Goal: Information Seeking & Learning: Find specific page/section

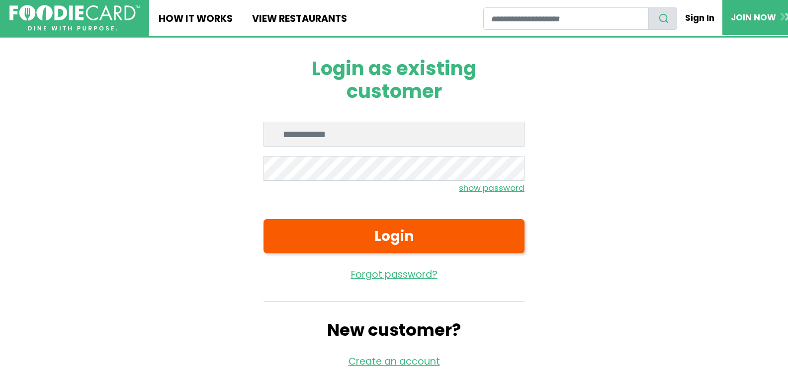
click at [354, 136] on input "Enter email" at bounding box center [394, 134] width 261 height 25
type input "**********"
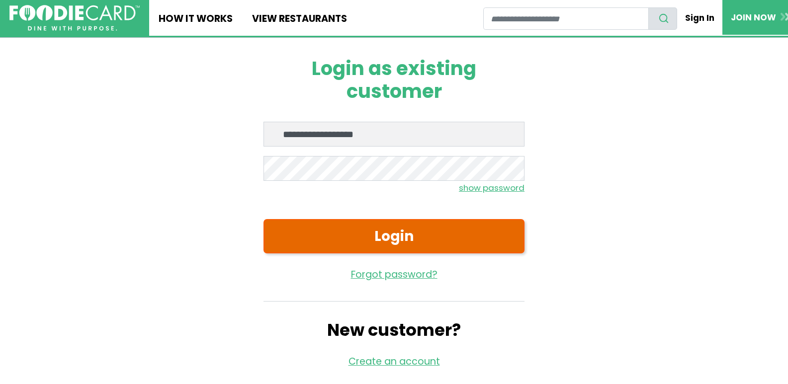
drag, startPoint x: 360, startPoint y: 238, endPoint x: 364, endPoint y: 246, distance: 8.2
click at [363, 246] on button "Login" at bounding box center [394, 236] width 261 height 34
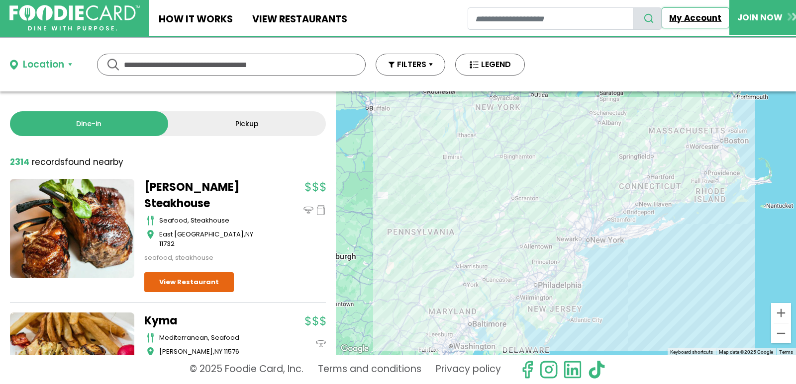
click at [701, 19] on link "My Account" at bounding box center [695, 17] width 68 height 21
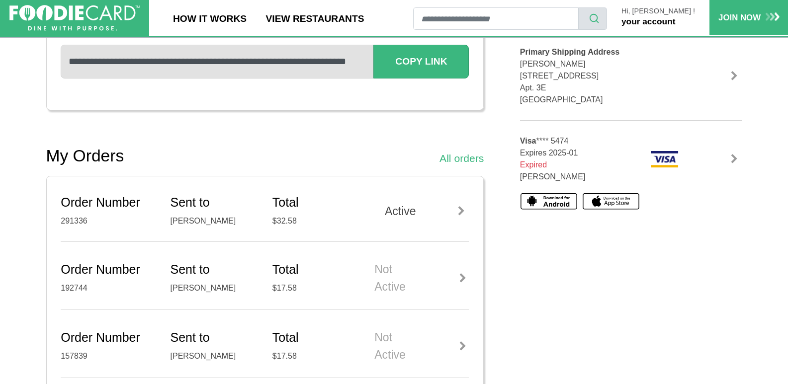
scroll to position [298, 0]
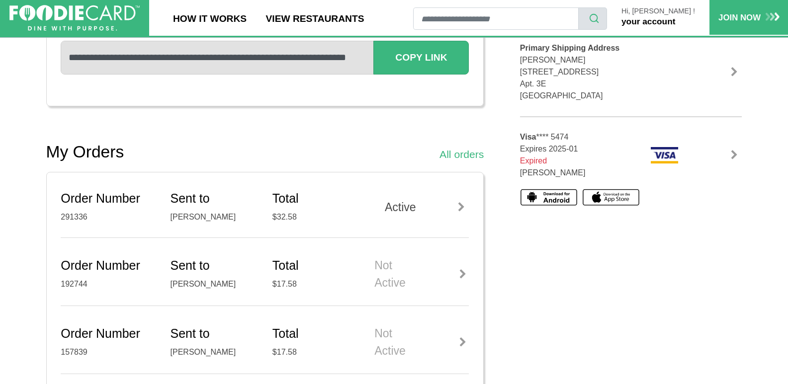
click at [407, 206] on div "Active" at bounding box center [421, 207] width 94 height 17
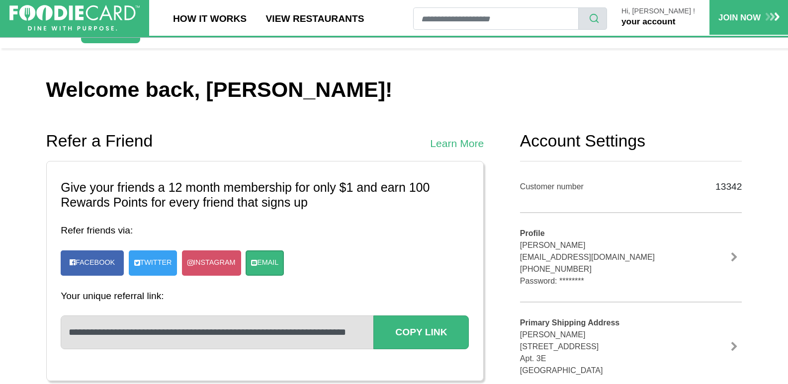
scroll to position [0, 0]
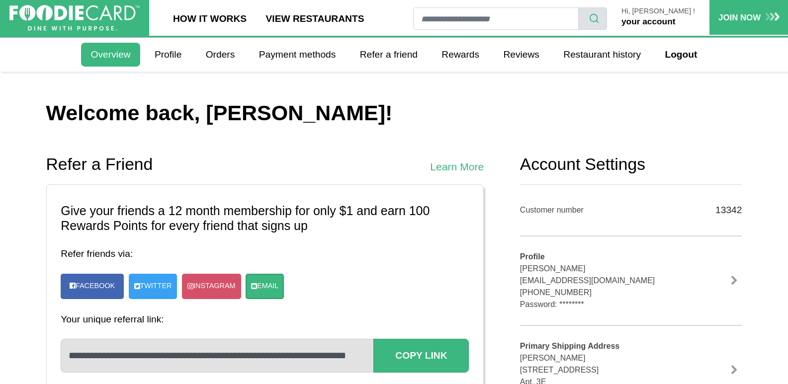
click at [664, 19] on link "your account" at bounding box center [649, 21] width 54 height 10
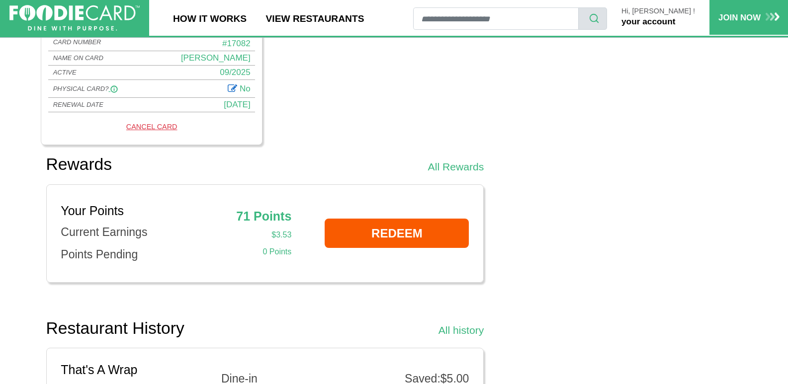
scroll to position [796, 0]
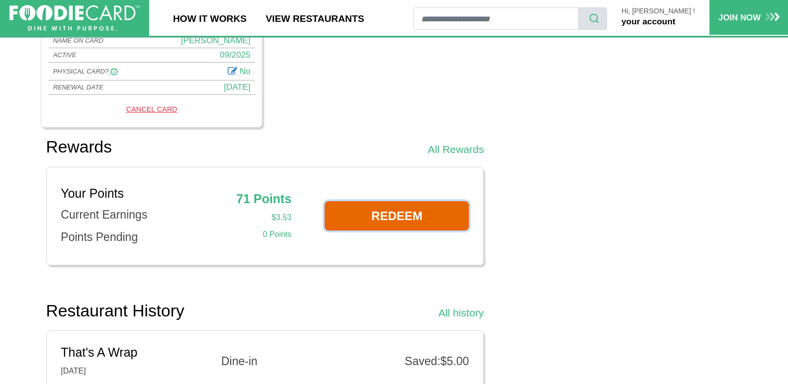
click at [423, 215] on link "REDEEM" at bounding box center [397, 215] width 144 height 29
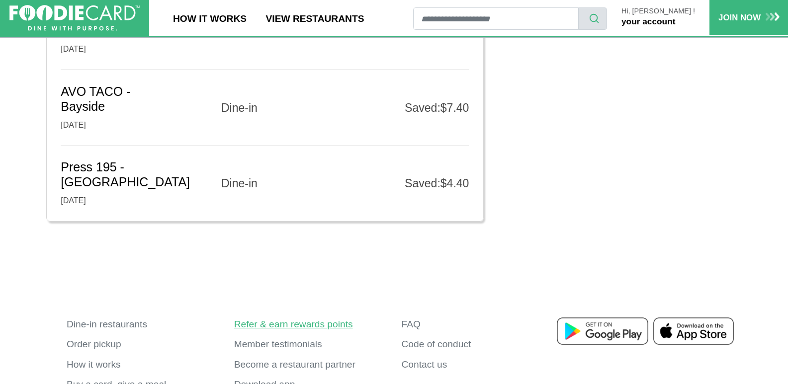
scroll to position [1757, 0]
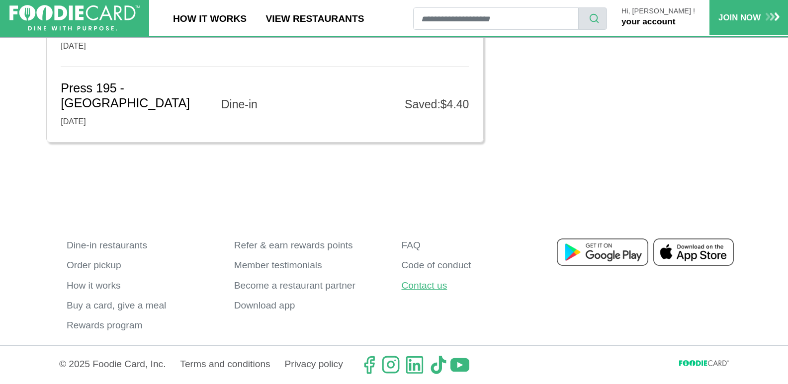
click at [422, 289] on link "Contact us" at bounding box center [478, 286] width 153 height 20
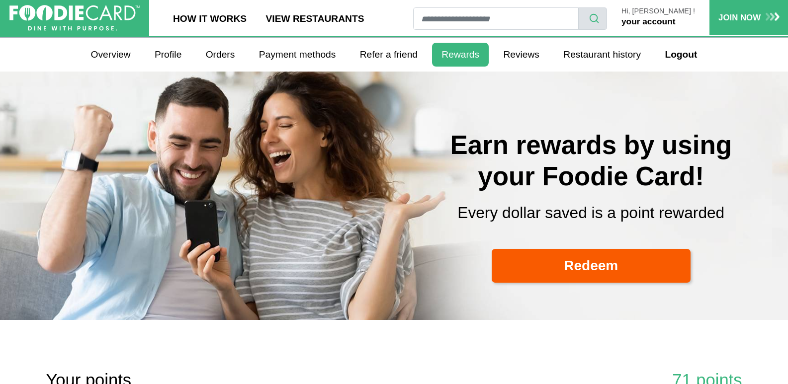
select select
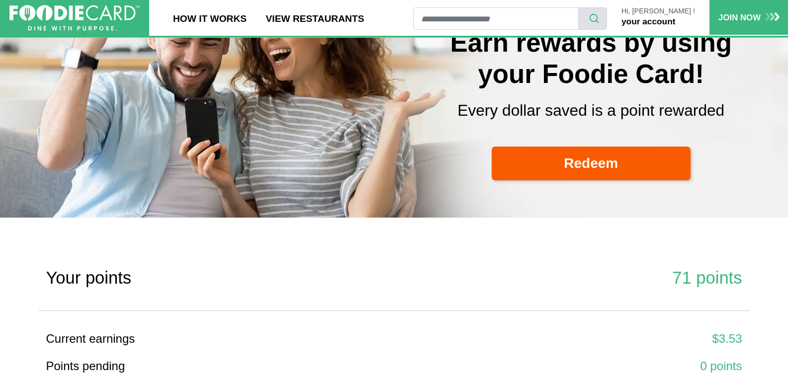
scroll to position [99, 0]
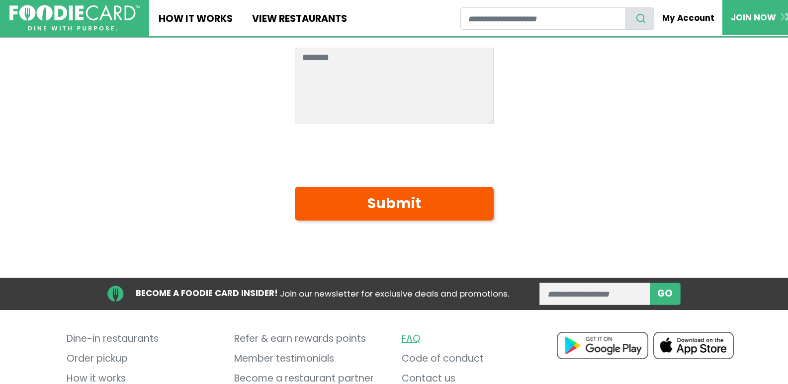
scroll to position [348, 0]
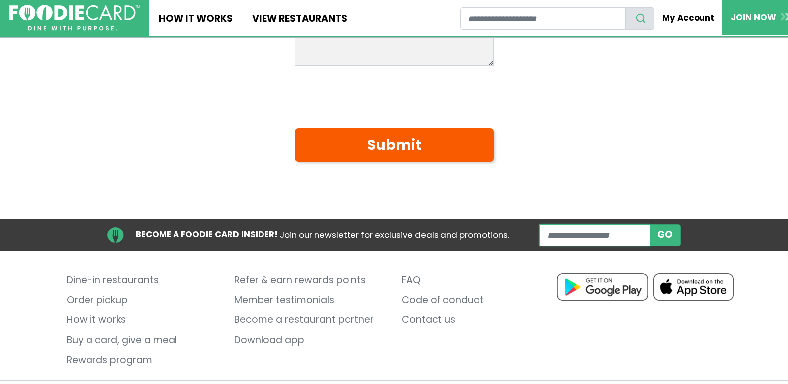
click at [590, 237] on input "enter email address" at bounding box center [595, 235] width 111 height 22
type input "**********"
click at [671, 238] on button "GO" at bounding box center [665, 235] width 31 height 22
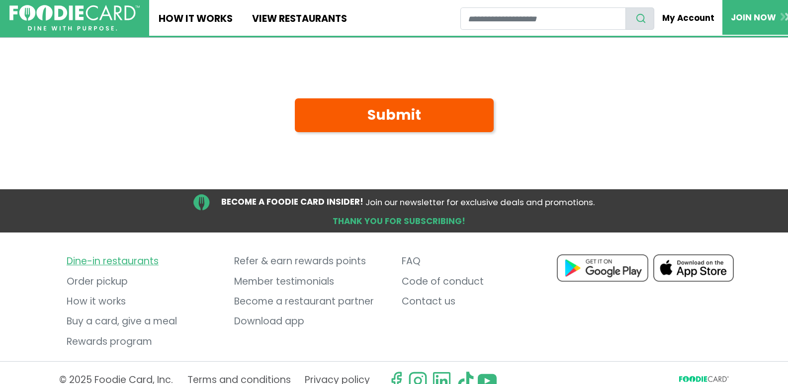
scroll to position [394, 0]
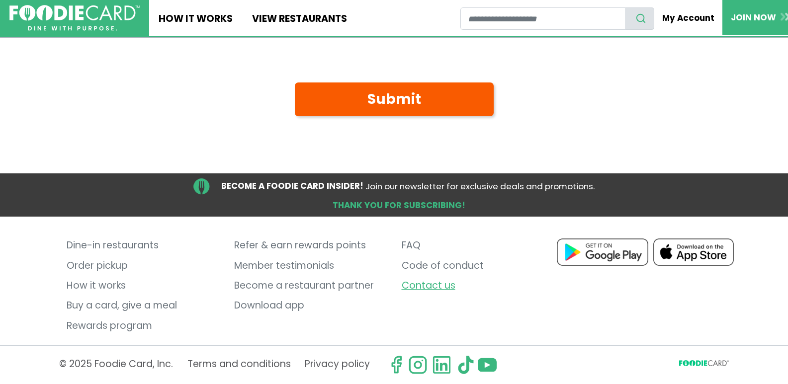
click at [430, 285] on link "Contact us" at bounding box center [478, 286] width 153 height 20
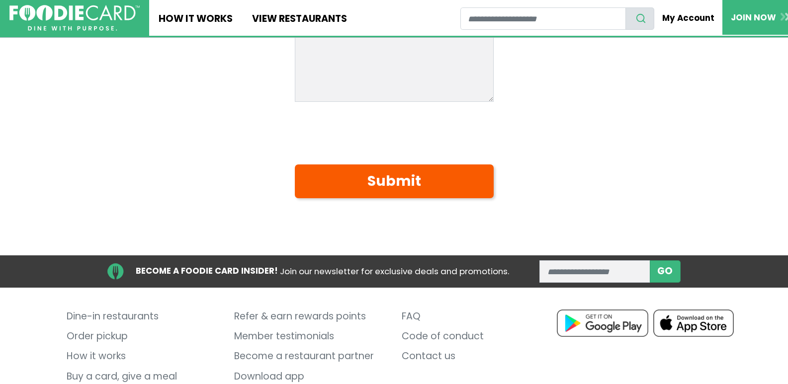
scroll to position [382, 0]
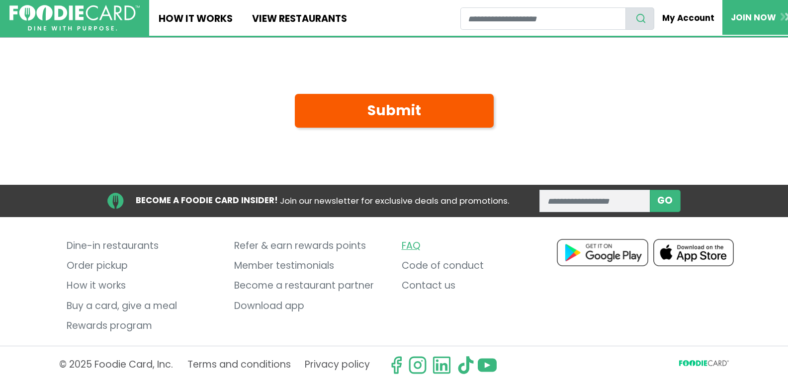
click at [409, 250] on link "FAQ" at bounding box center [478, 246] width 153 height 20
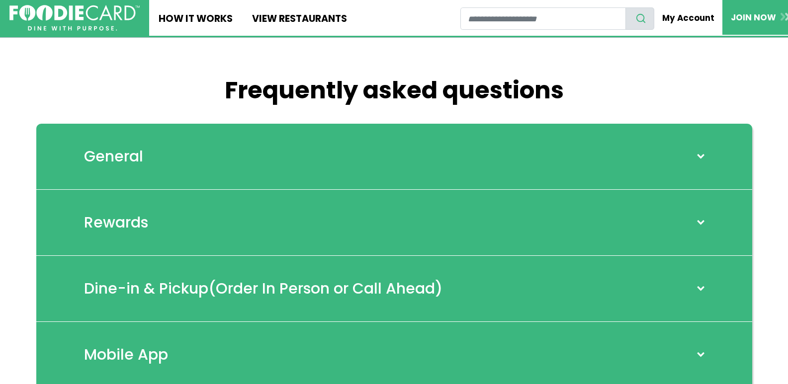
click at [123, 154] on h2 "General" at bounding box center [113, 157] width 59 height 18
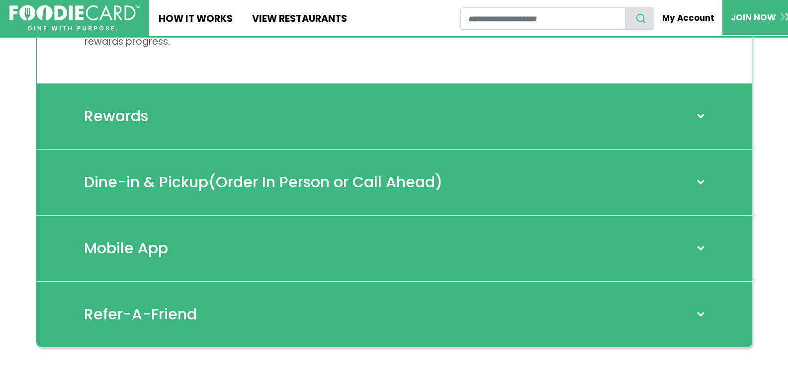
scroll to position [2039, 0]
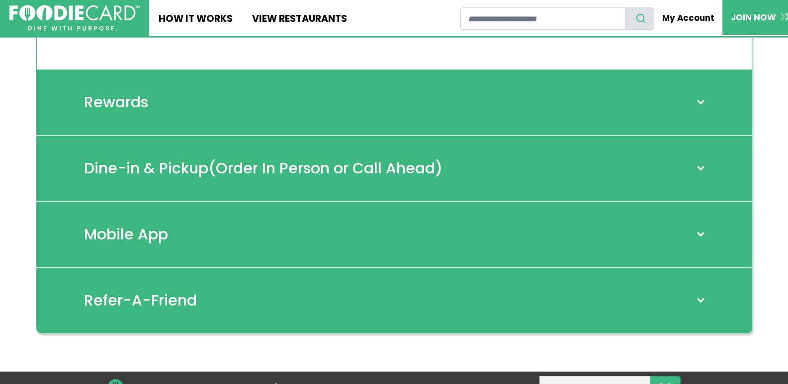
click at [700, 98] on span at bounding box center [700, 102] width 13 height 8
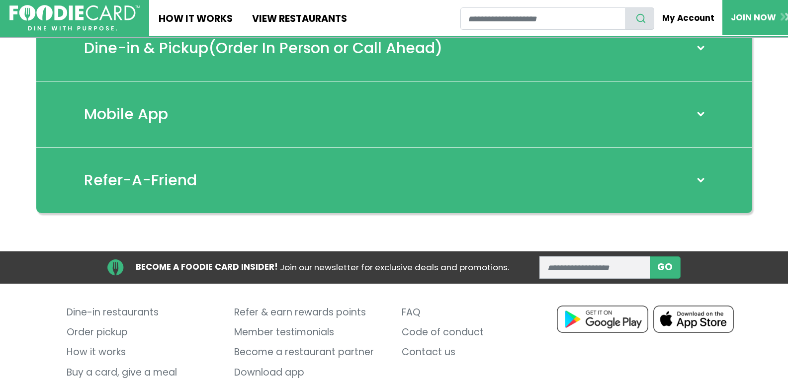
scroll to position [3134, 0]
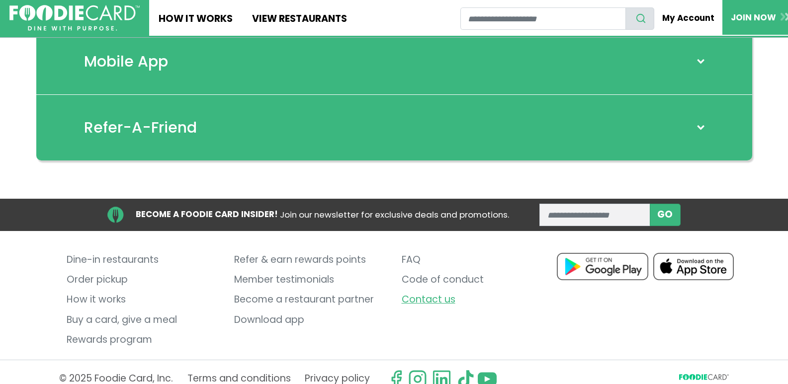
click at [434, 290] on link "Contact us" at bounding box center [478, 300] width 153 height 20
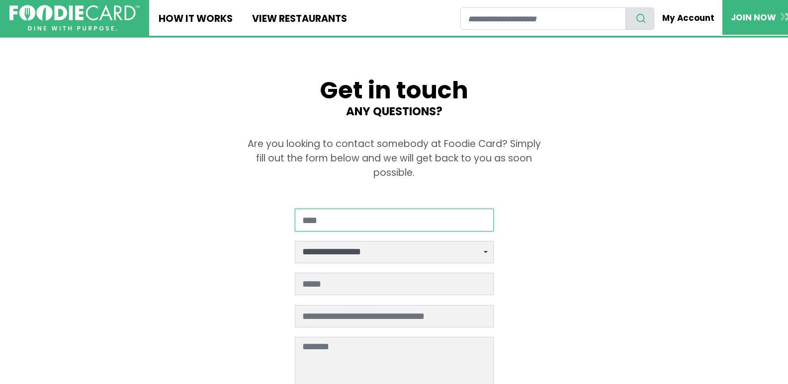
click at [371, 221] on input "Your Name" at bounding box center [394, 220] width 199 height 22
type input "**********"
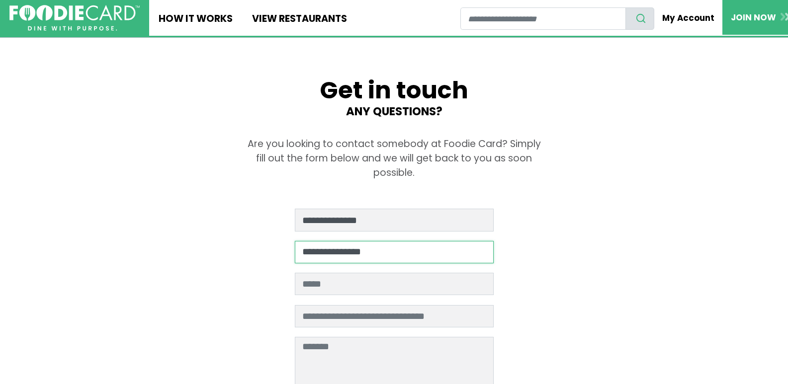
click at [484, 254] on select "**********" at bounding box center [394, 252] width 199 height 22
click at [482, 253] on select "**********" at bounding box center [394, 252] width 199 height 22
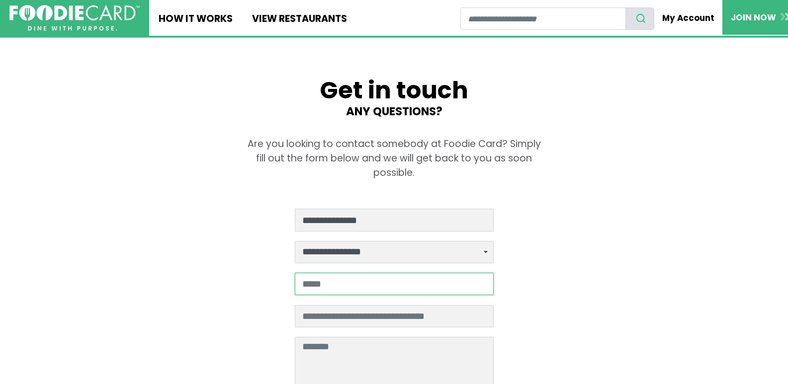
drag, startPoint x: 381, startPoint y: 284, endPoint x: 386, endPoint y: 283, distance: 5.0
click at [381, 284] on input "Your email address" at bounding box center [394, 284] width 199 height 22
type input "**********"
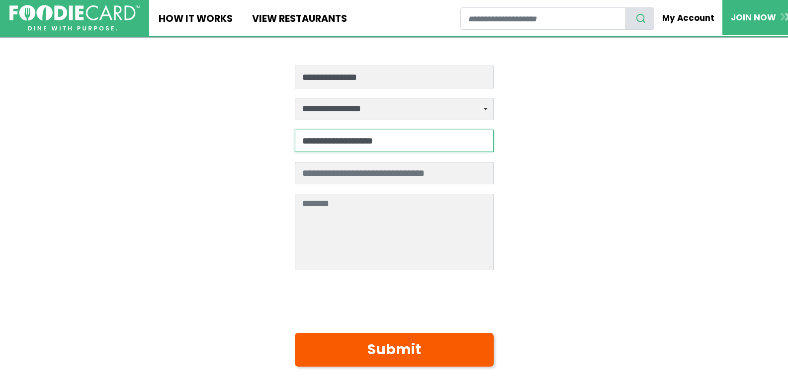
scroll to position [199, 0]
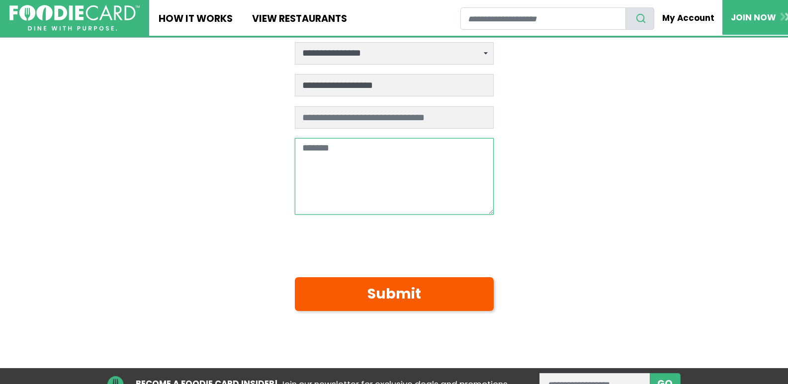
click at [394, 154] on textarea at bounding box center [394, 176] width 199 height 77
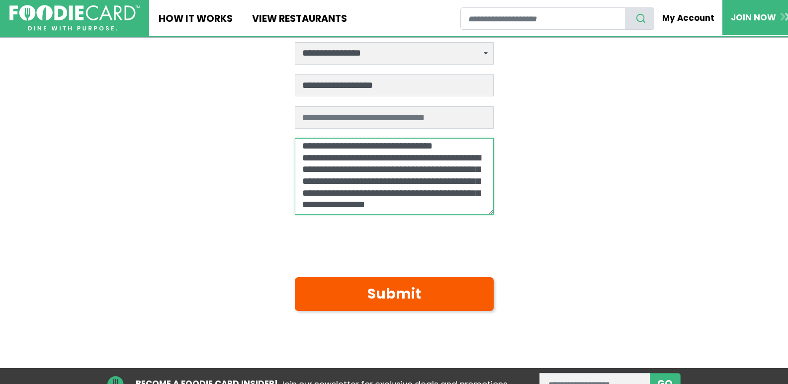
scroll to position [23, 0]
type textarea "**********"
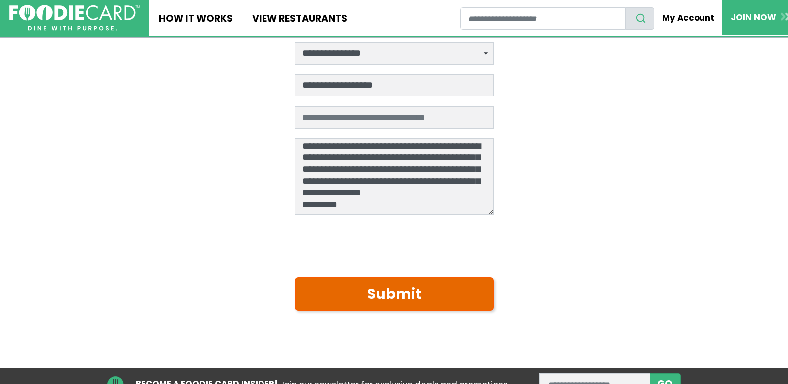
click at [351, 295] on button "Submit" at bounding box center [394, 294] width 199 height 34
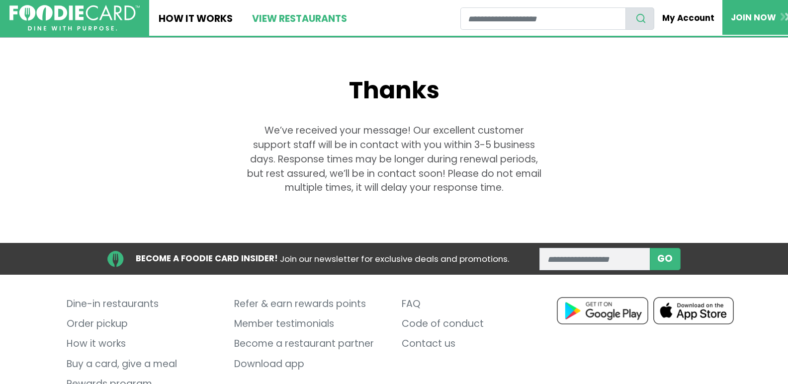
click at [303, 16] on link "View restaurants" at bounding box center [299, 18] width 114 height 36
click at [280, 12] on link "View restaurants" at bounding box center [299, 18] width 114 height 36
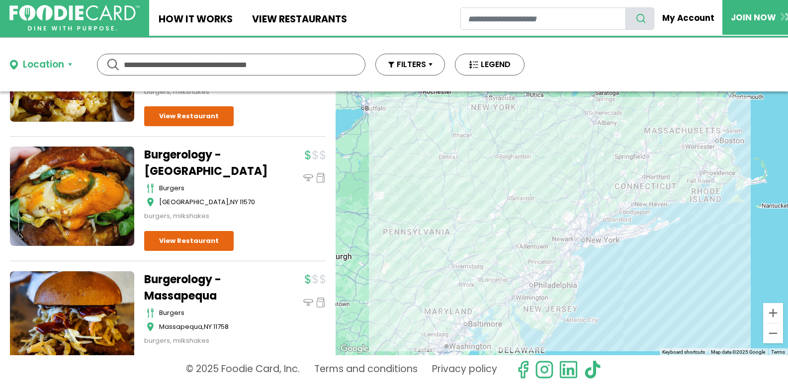
scroll to position [1641, 0]
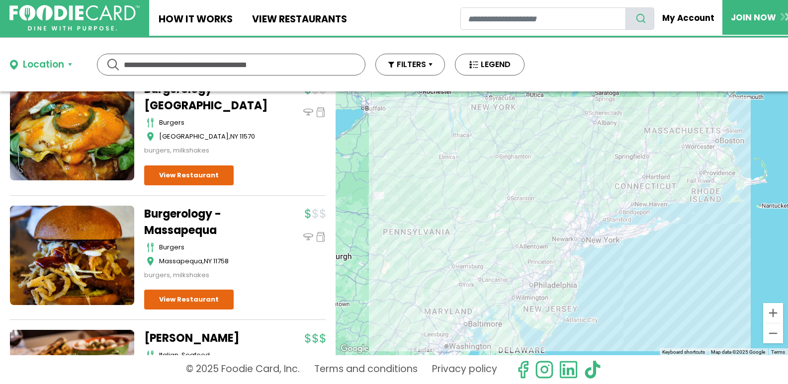
click at [70, 62] on button "Location" at bounding box center [41, 65] width 62 height 14
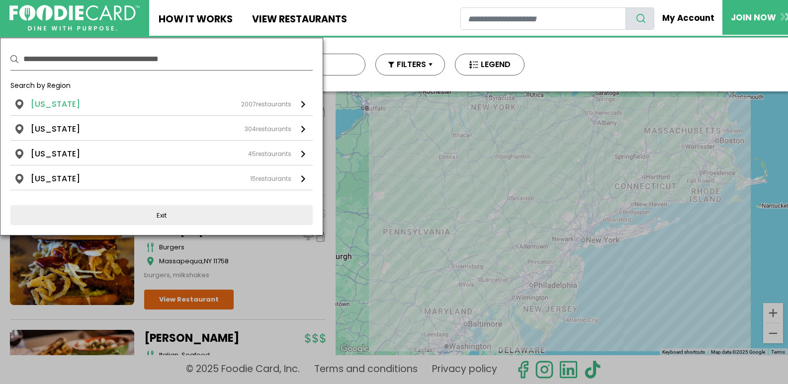
click at [259, 103] on div "2007 restaurants" at bounding box center [266, 104] width 50 height 9
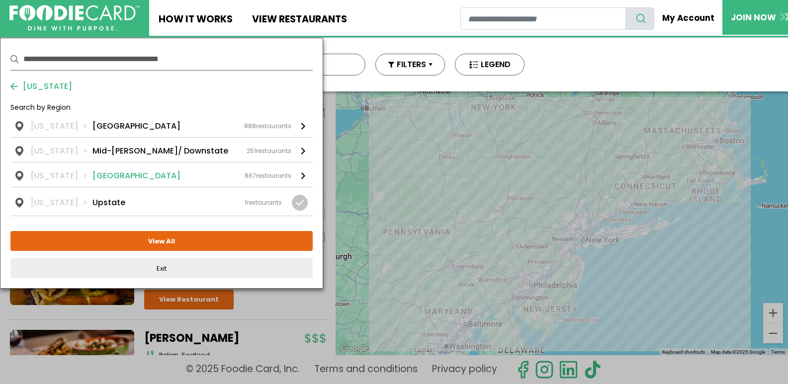
click at [268, 177] on div "867 restaurants" at bounding box center [268, 176] width 47 height 9
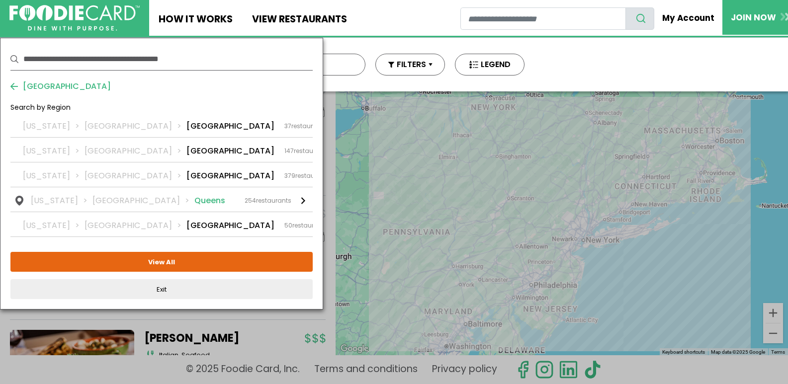
click at [263, 200] on div "254 restaurants" at bounding box center [268, 200] width 47 height 9
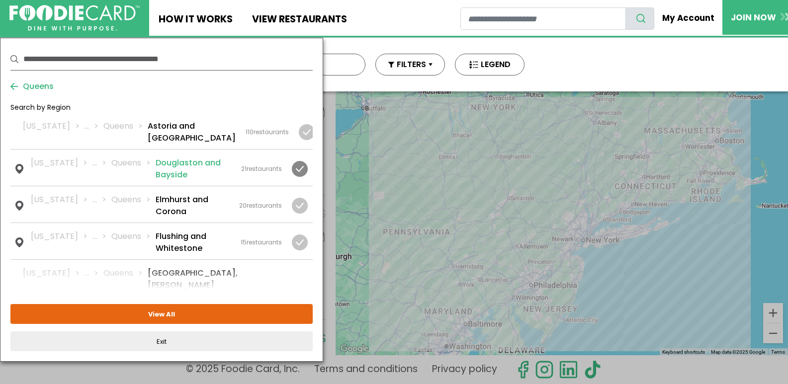
click at [252, 168] on div "21 restaurants" at bounding box center [261, 169] width 41 height 9
click at [256, 167] on div "21 restaurants" at bounding box center [261, 169] width 41 height 9
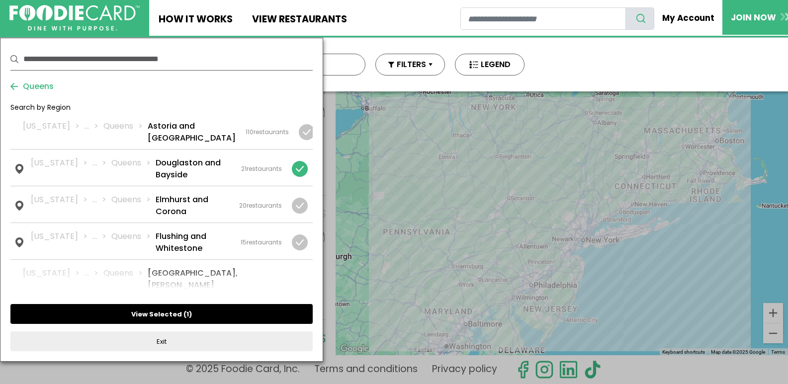
click at [163, 314] on button "View Selected ( 1 )" at bounding box center [161, 314] width 302 height 20
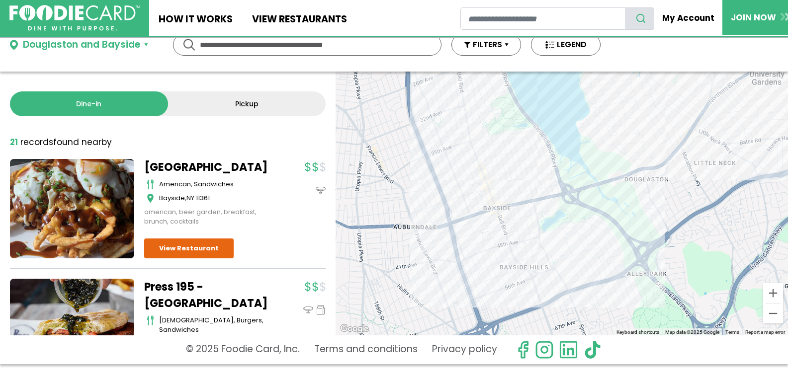
scroll to position [0, 0]
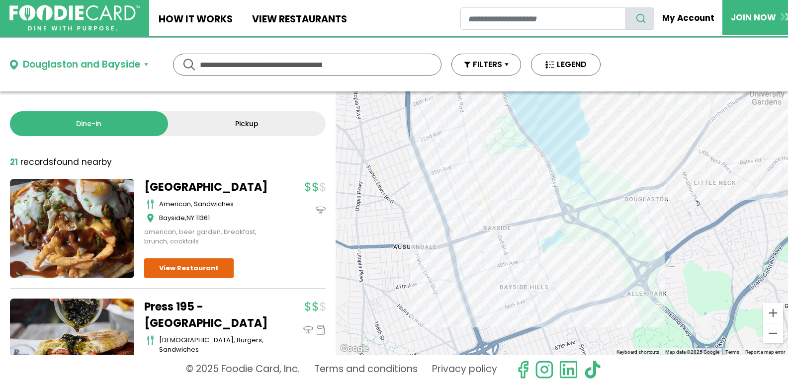
click at [265, 64] on input "text" at bounding box center [307, 64] width 215 height 21
type input "******"
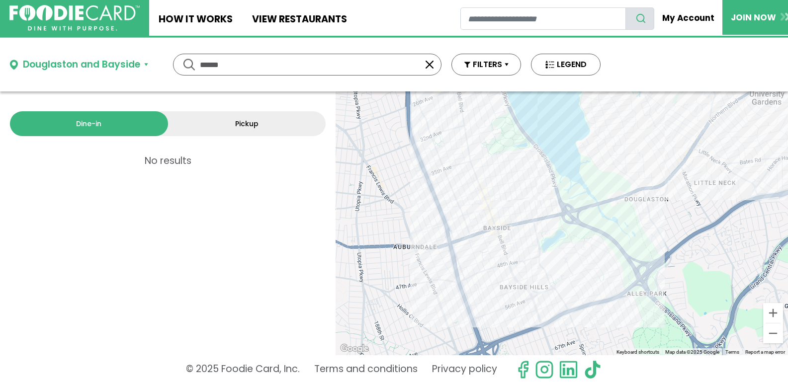
click at [148, 64] on button "Douglaston and Bayside" at bounding box center [79, 65] width 138 height 14
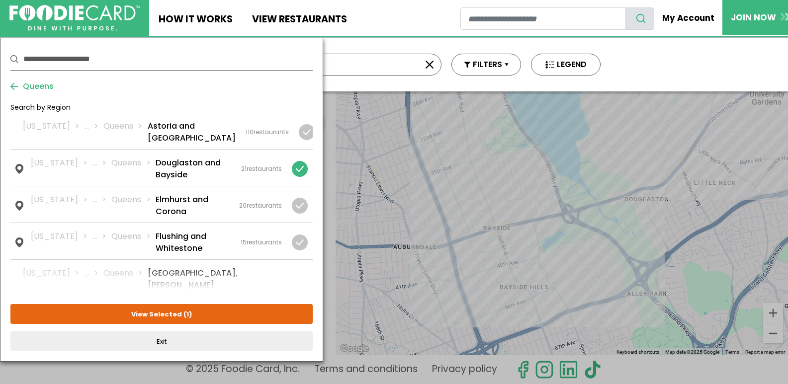
click at [34, 85] on span "Queens" at bounding box center [36, 87] width 36 height 12
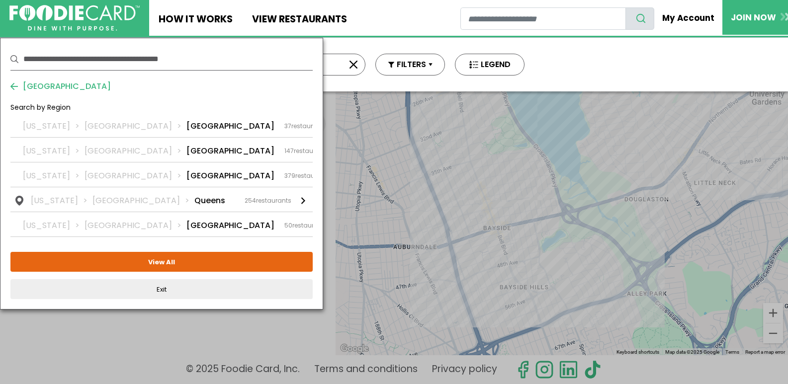
click at [27, 83] on span "NYC" at bounding box center [64, 87] width 93 height 12
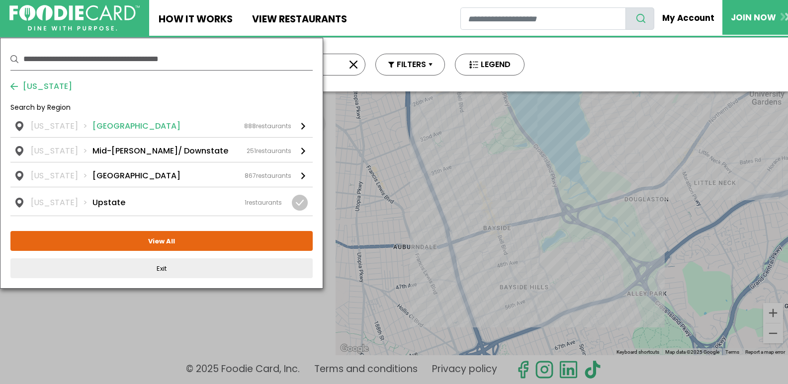
click at [120, 125] on li "Long Island" at bounding box center [136, 126] width 88 height 12
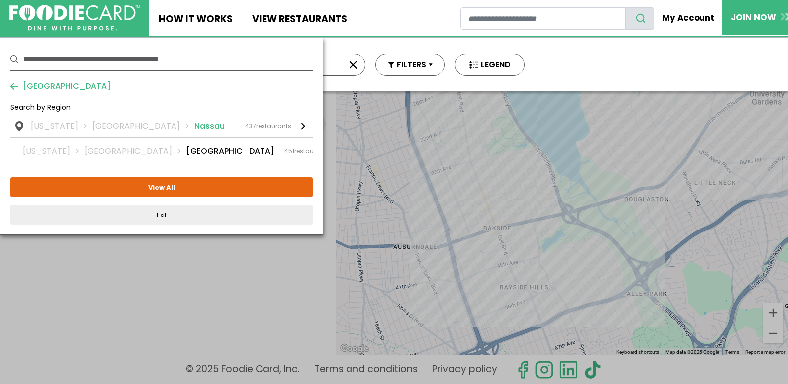
click at [194, 123] on li "Nassau" at bounding box center [209, 126] width 30 height 12
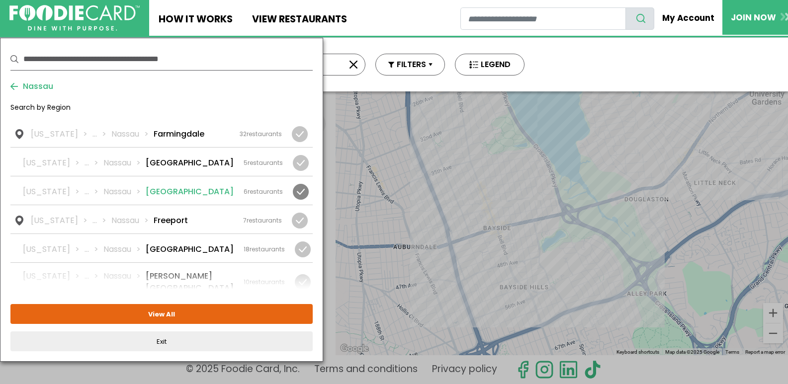
scroll to position [348, 0]
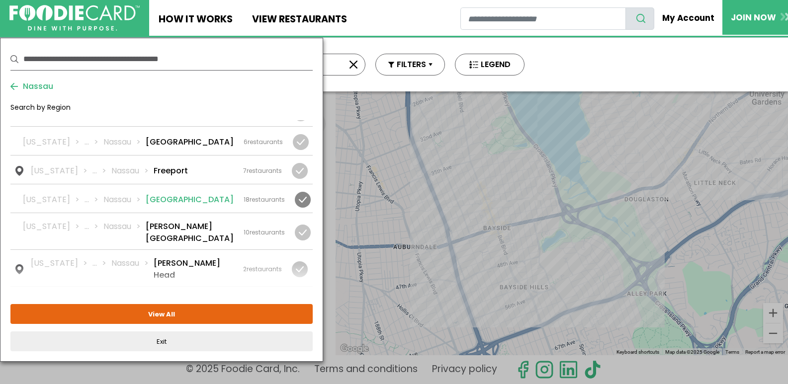
click at [255, 195] on div "18 restaurants" at bounding box center [264, 199] width 41 height 9
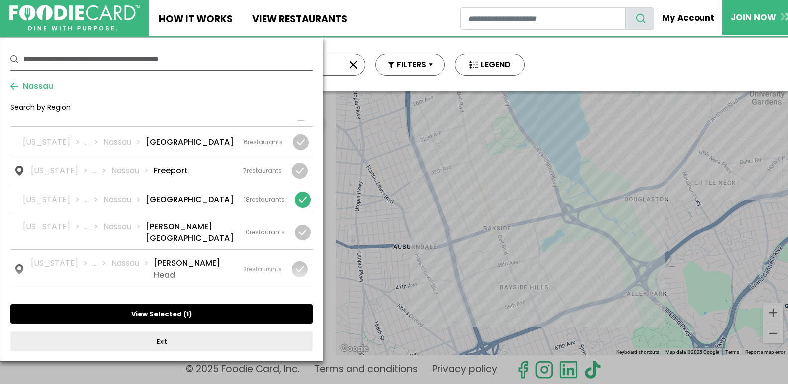
click at [217, 310] on button "View Selected ( 1 )" at bounding box center [161, 314] width 302 height 20
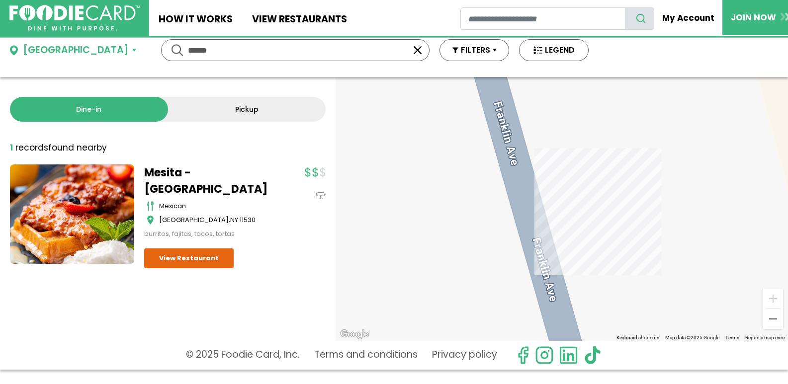
scroll to position [0, 0]
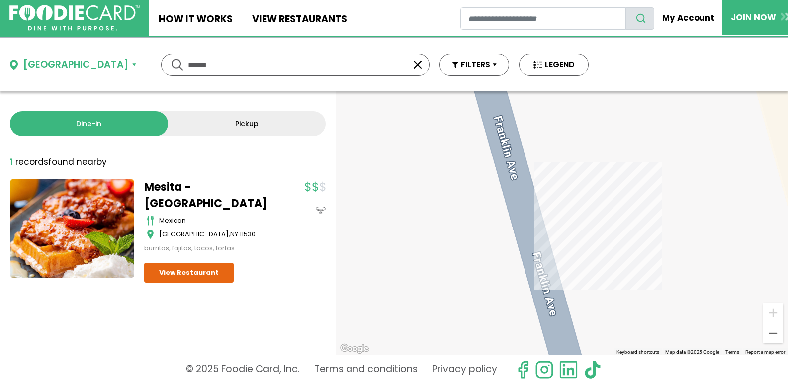
drag, startPoint x: 177, startPoint y: 64, endPoint x: 113, endPoint y: 56, distance: 64.2
click at [161, 56] on div "****** ******" at bounding box center [295, 65] width 269 height 22
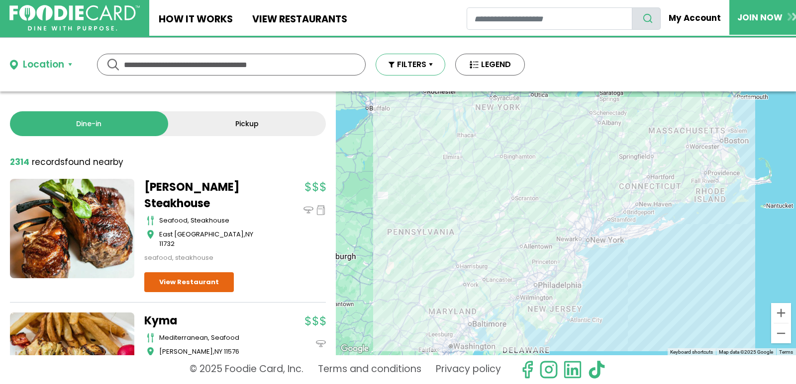
click at [420, 62] on button "FILTERS" at bounding box center [410, 65] width 70 height 22
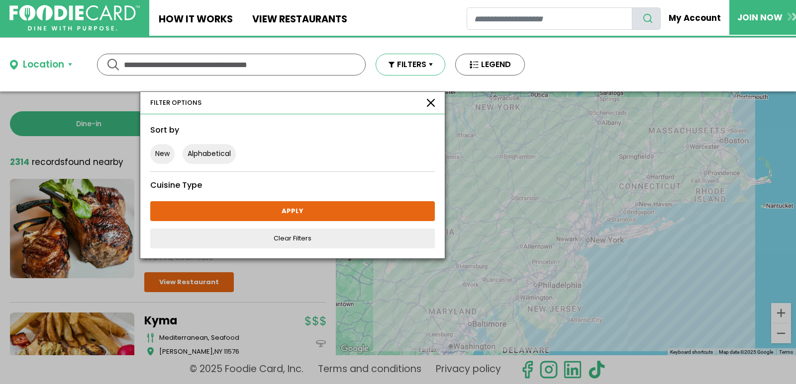
click at [420, 62] on button "FILTERS" at bounding box center [410, 65] width 70 height 22
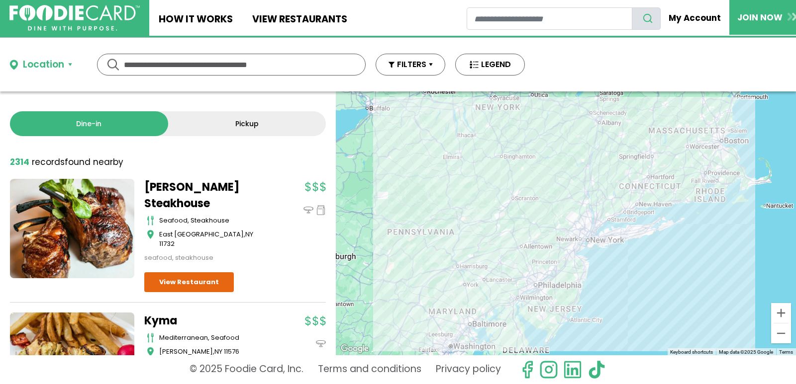
click at [43, 63] on div "Location" at bounding box center [43, 65] width 41 height 14
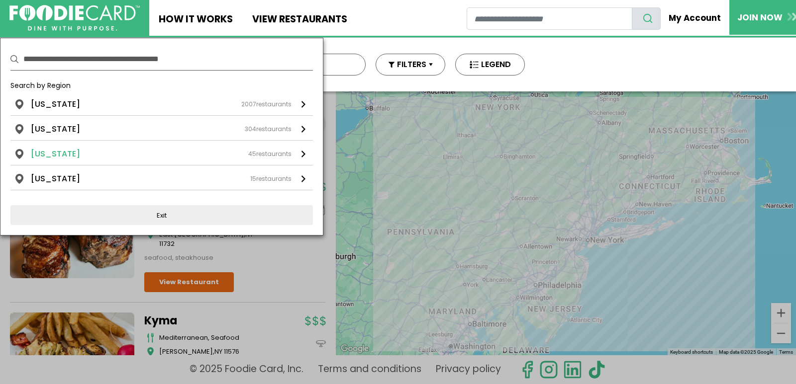
click at [128, 154] on div "Florida 45 restaurants" at bounding box center [161, 154] width 261 height 12
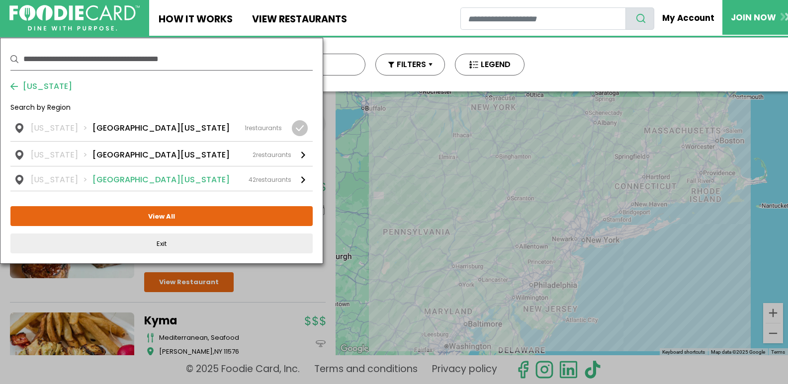
click at [276, 179] on div "42 restaurants" at bounding box center [270, 180] width 43 height 9
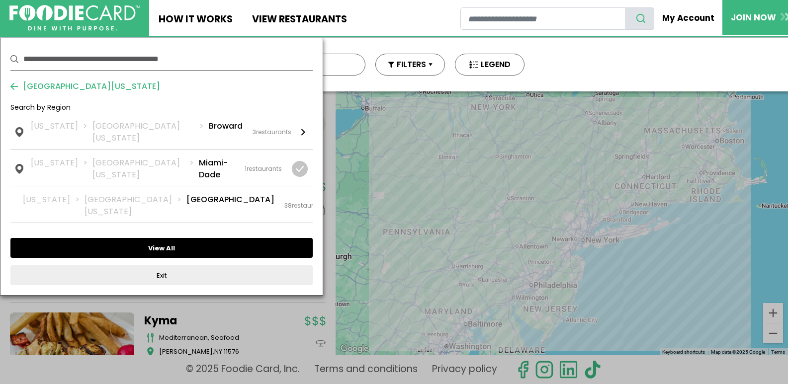
click at [205, 238] on button "View All" at bounding box center [161, 248] width 302 height 20
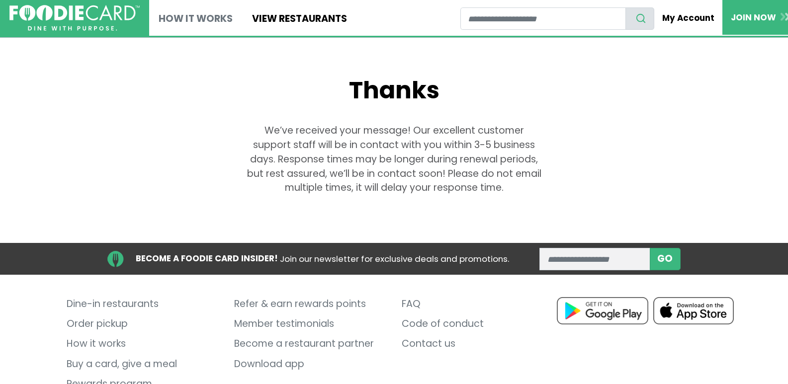
scroll to position [58, 0]
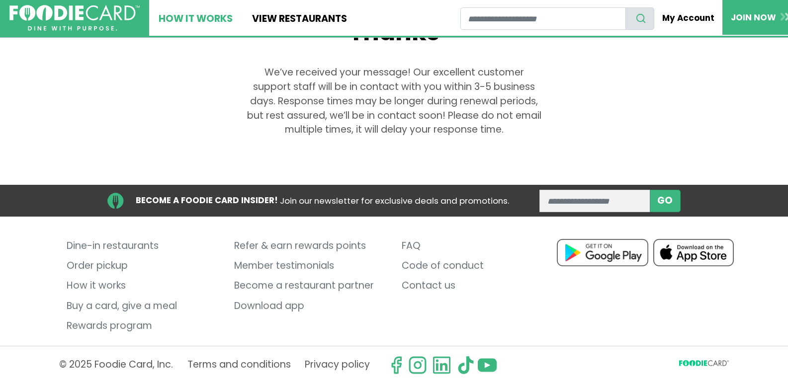
click at [208, 15] on link "How It Works" at bounding box center [195, 18] width 93 height 36
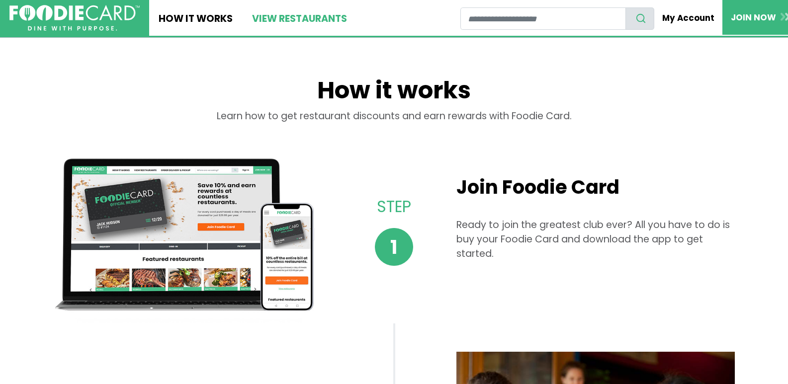
click at [304, 12] on link "View restaurants" at bounding box center [299, 18] width 114 height 36
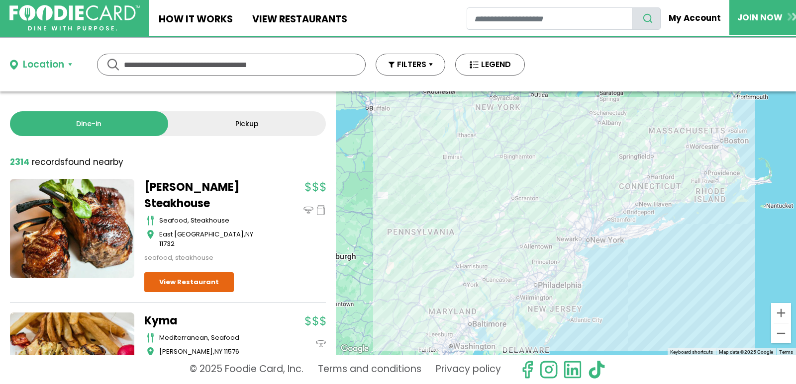
click at [70, 63] on button "Location" at bounding box center [41, 65] width 62 height 14
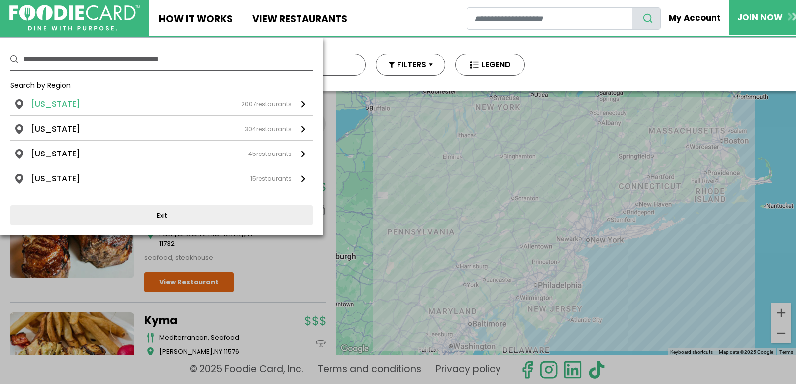
click at [267, 104] on div "2007 restaurants" at bounding box center [266, 104] width 50 height 9
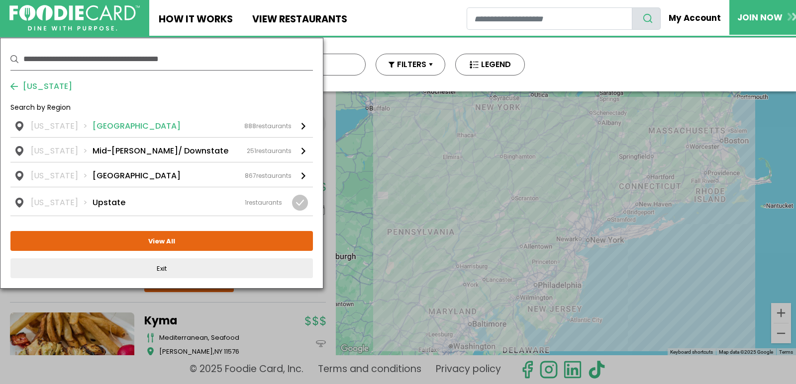
click at [265, 125] on div "888 restaurants" at bounding box center [267, 126] width 47 height 9
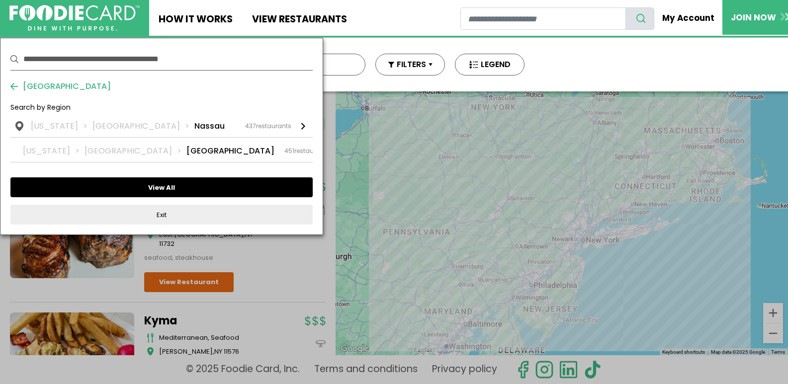
click at [222, 185] on button "View All" at bounding box center [161, 188] width 302 height 20
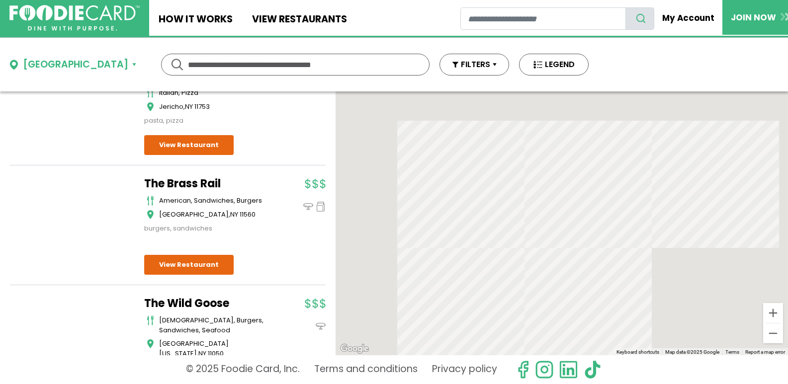
scroll to position [6083, 0]
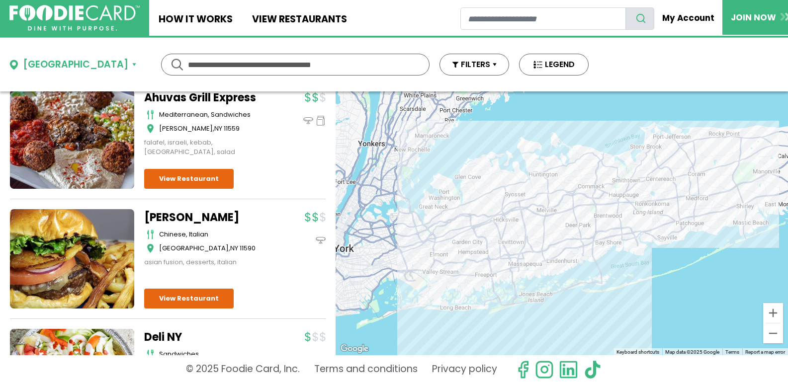
click at [249, 59] on input "text" at bounding box center [295, 64] width 215 height 21
type input "******"
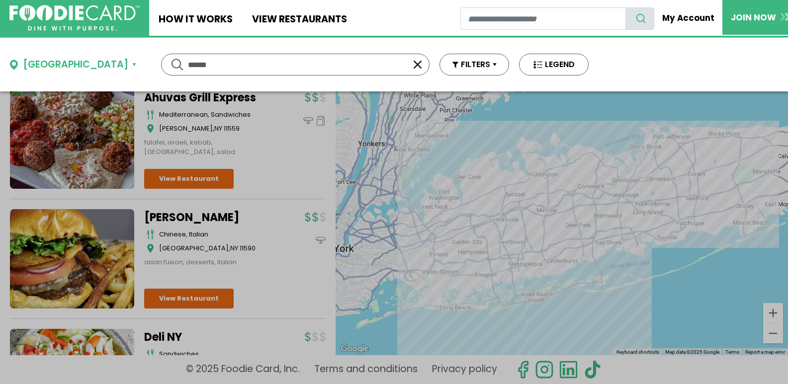
scroll to position [0, 0]
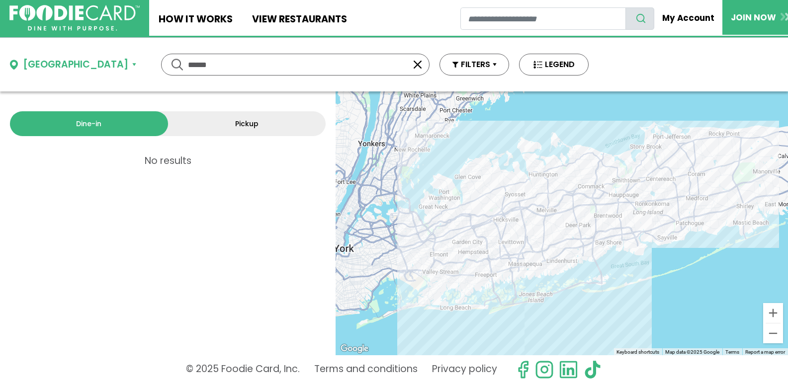
click at [188, 62] on input "******" at bounding box center [295, 64] width 215 height 21
drag, startPoint x: 176, startPoint y: 64, endPoint x: 127, endPoint y: 64, distance: 49.2
click at [161, 64] on div "****** ******" at bounding box center [295, 65] width 269 height 22
type input "*******"
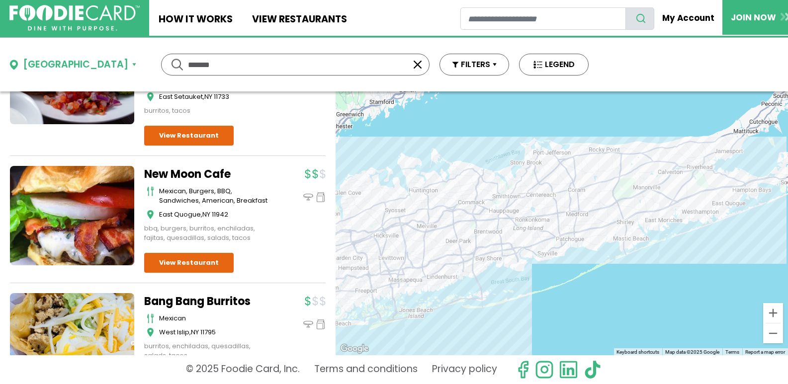
scroll to position [895, 0]
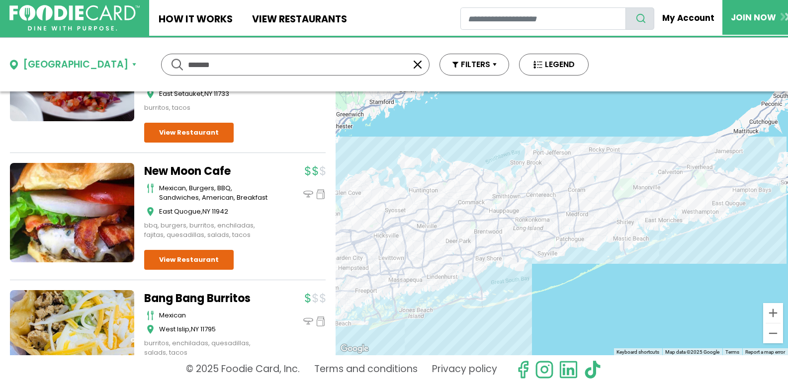
click at [81, 63] on button "[GEOGRAPHIC_DATA]" at bounding box center [73, 65] width 126 height 14
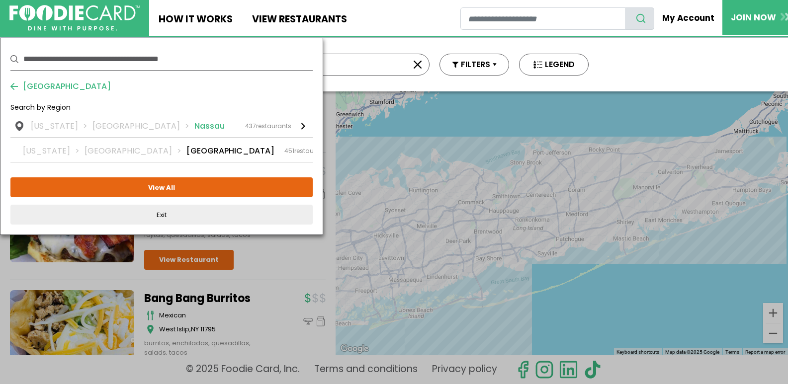
click at [252, 125] on span "437" at bounding box center [250, 126] width 11 height 8
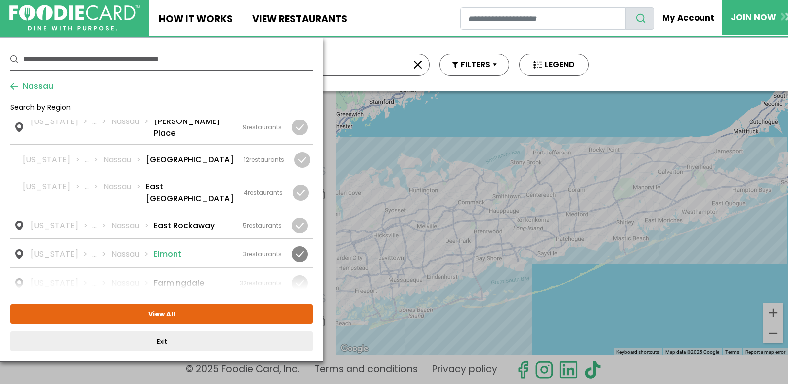
scroll to position [199, 0]
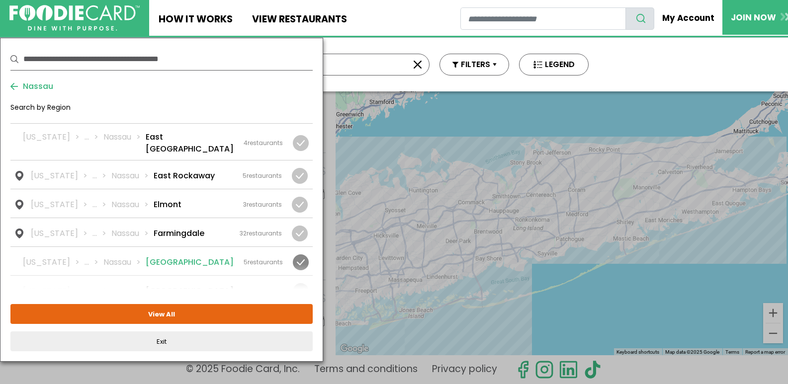
click at [261, 258] on div "5 restaurants" at bounding box center [263, 262] width 39 height 9
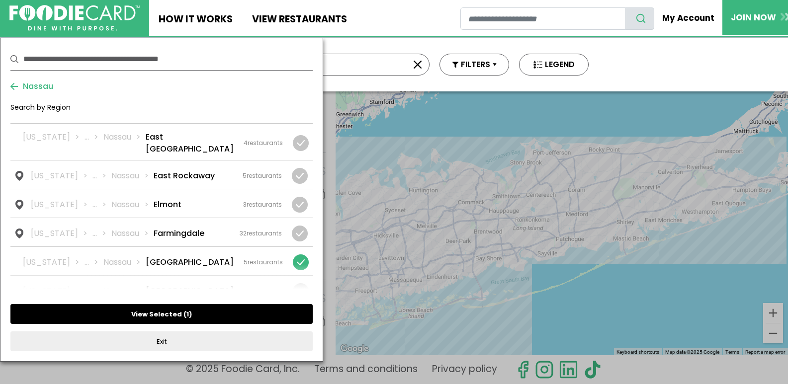
click at [207, 316] on button "View Selected ( 1 )" at bounding box center [161, 314] width 302 height 20
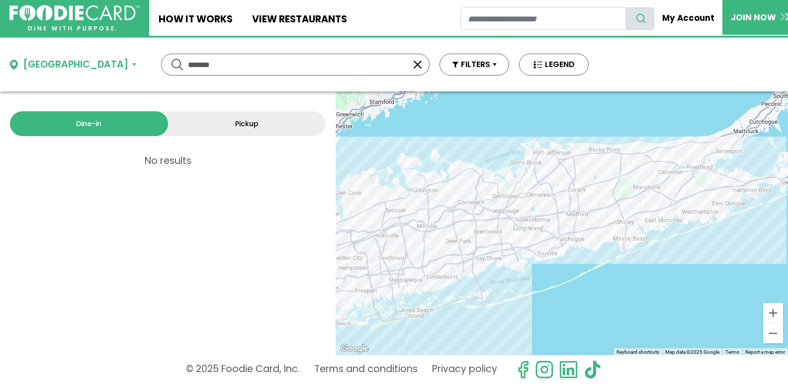
scroll to position [0, 0]
